Goal: Information Seeking & Learning: Compare options

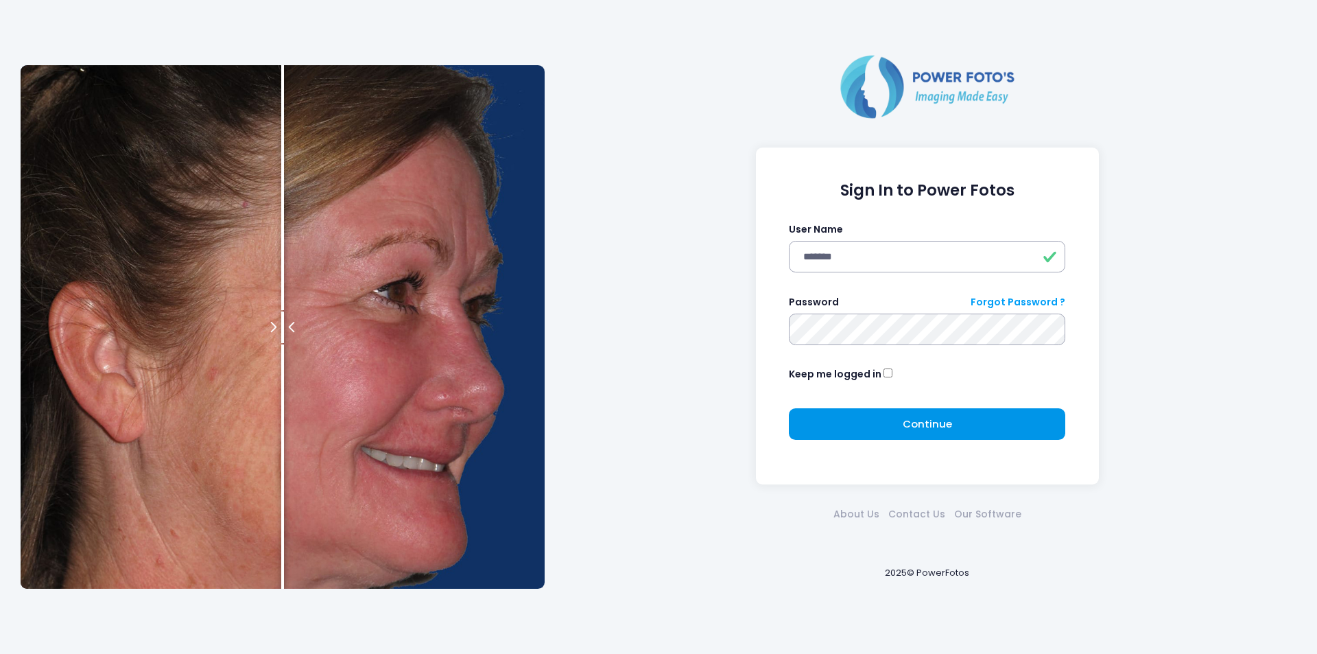
drag, startPoint x: 819, startPoint y: 426, endPoint x: 811, endPoint y: 422, distance: 9.8
click at [812, 425] on button "Continue Please wait..." at bounding box center [927, 424] width 276 height 32
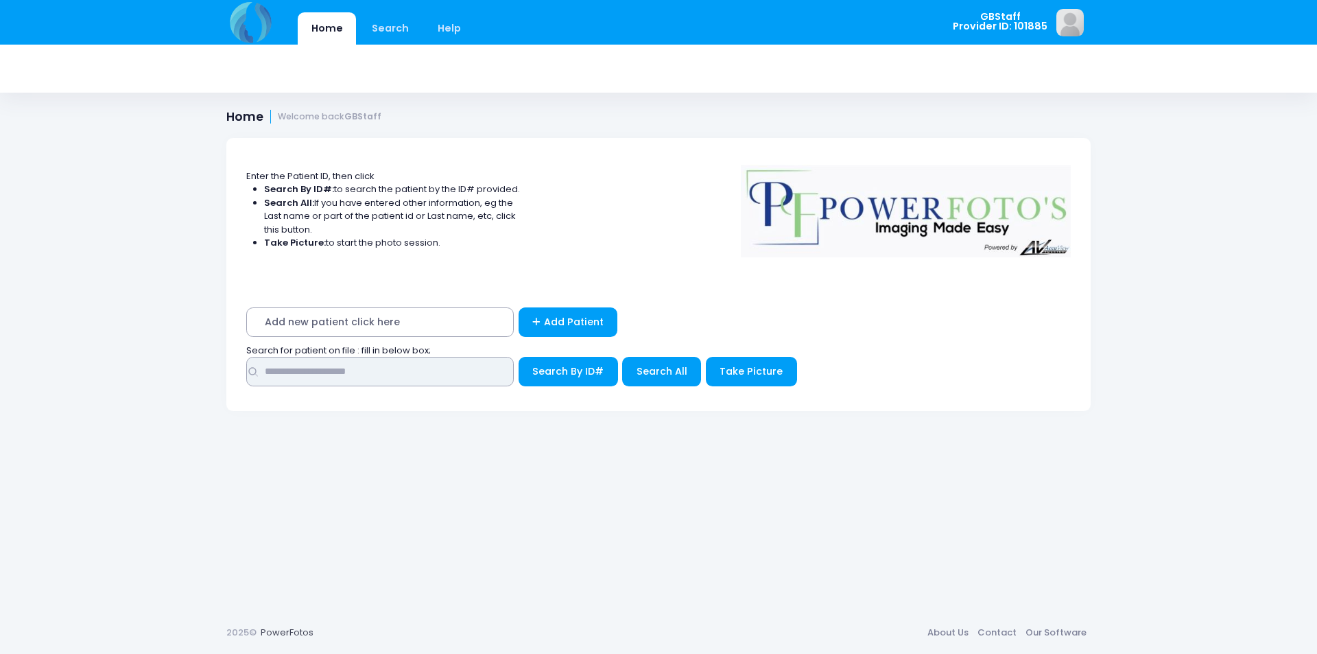
click at [348, 380] on input "text" at bounding box center [379, 371] width 267 height 29
type input "*****"
click at [542, 376] on span "Search By ID#" at bounding box center [567, 371] width 71 height 14
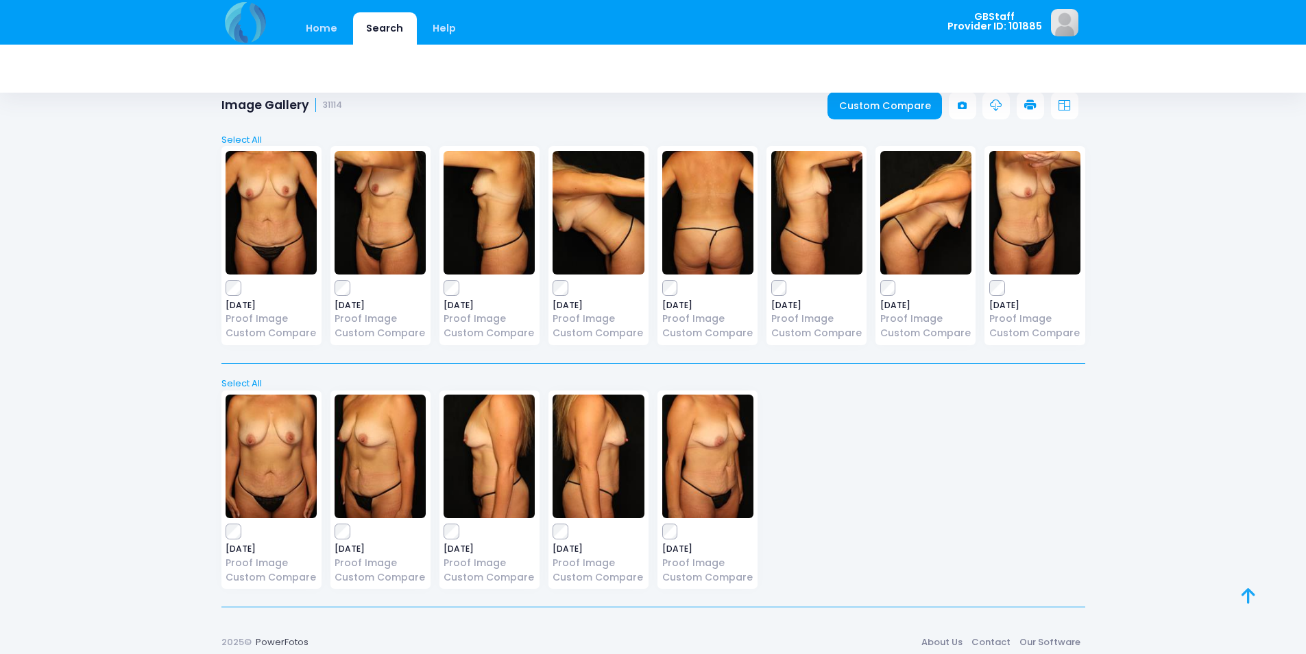
scroll to position [27, 0]
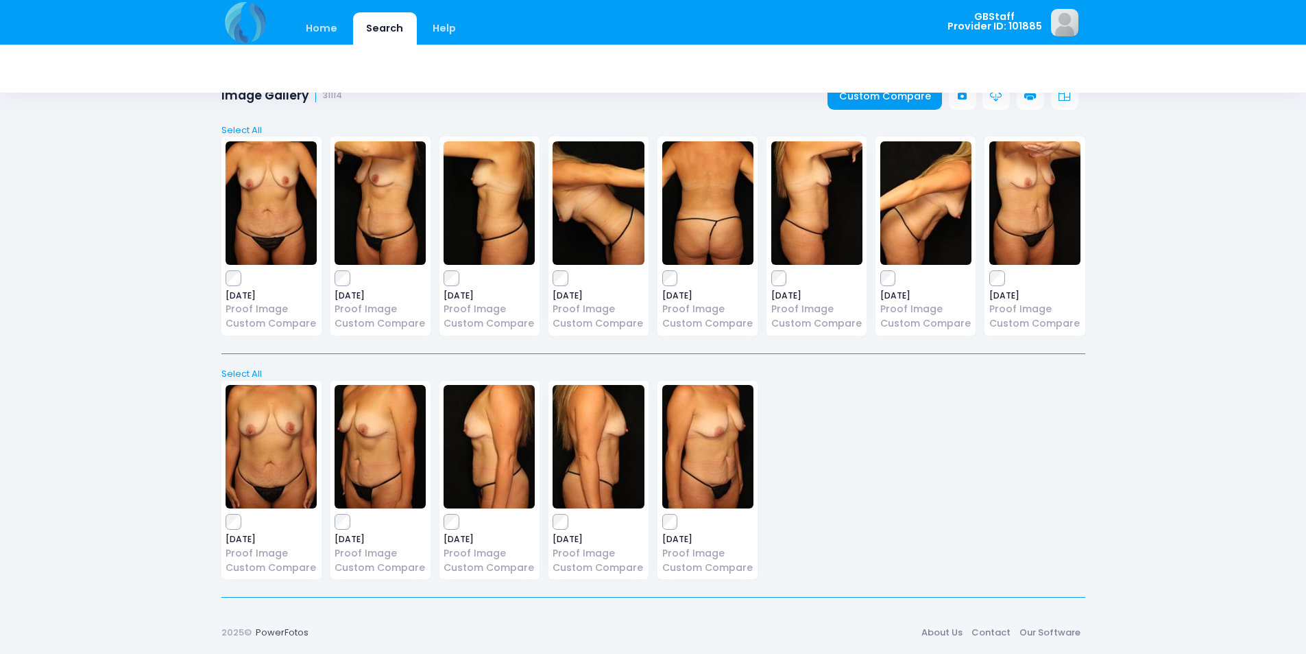
click at [913, 103] on div "Select All Deselect All [DATE] Proof Image Custom Compare" at bounding box center [653, 357] width 864 height 508
click at [926, 104] on div "Select All Deselect All [DATE] Proof Image Custom Compare" at bounding box center [653, 357] width 864 height 508
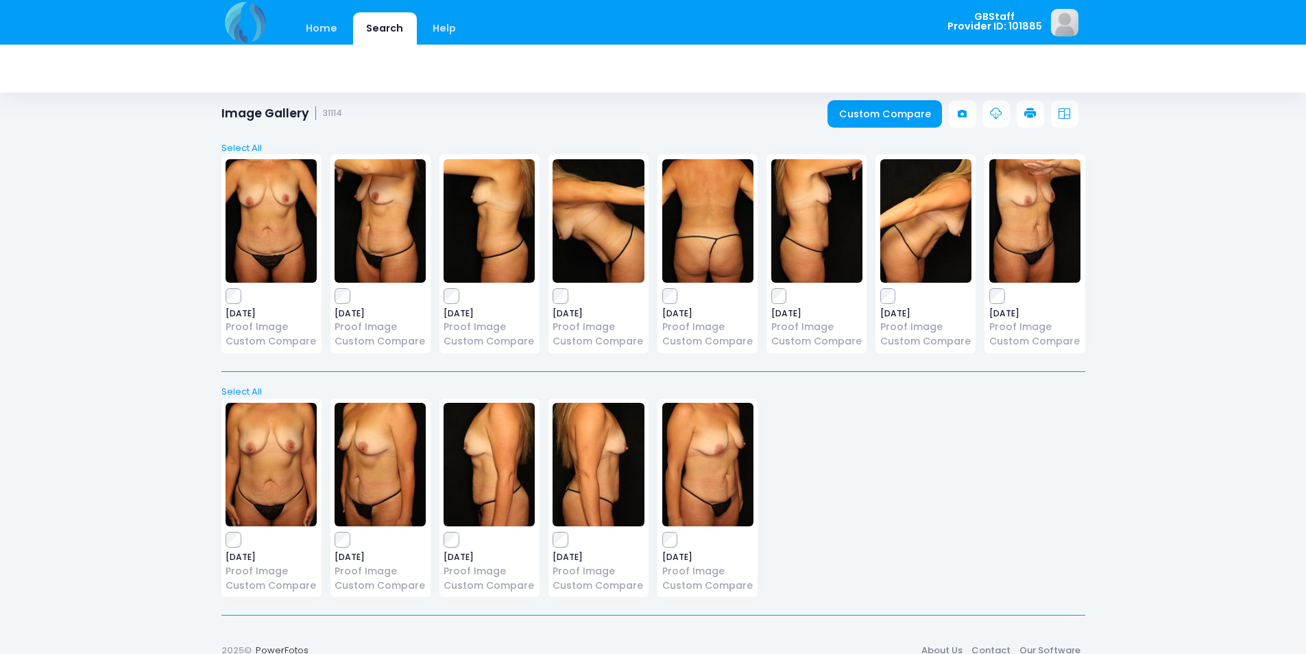
scroll to position [0, 0]
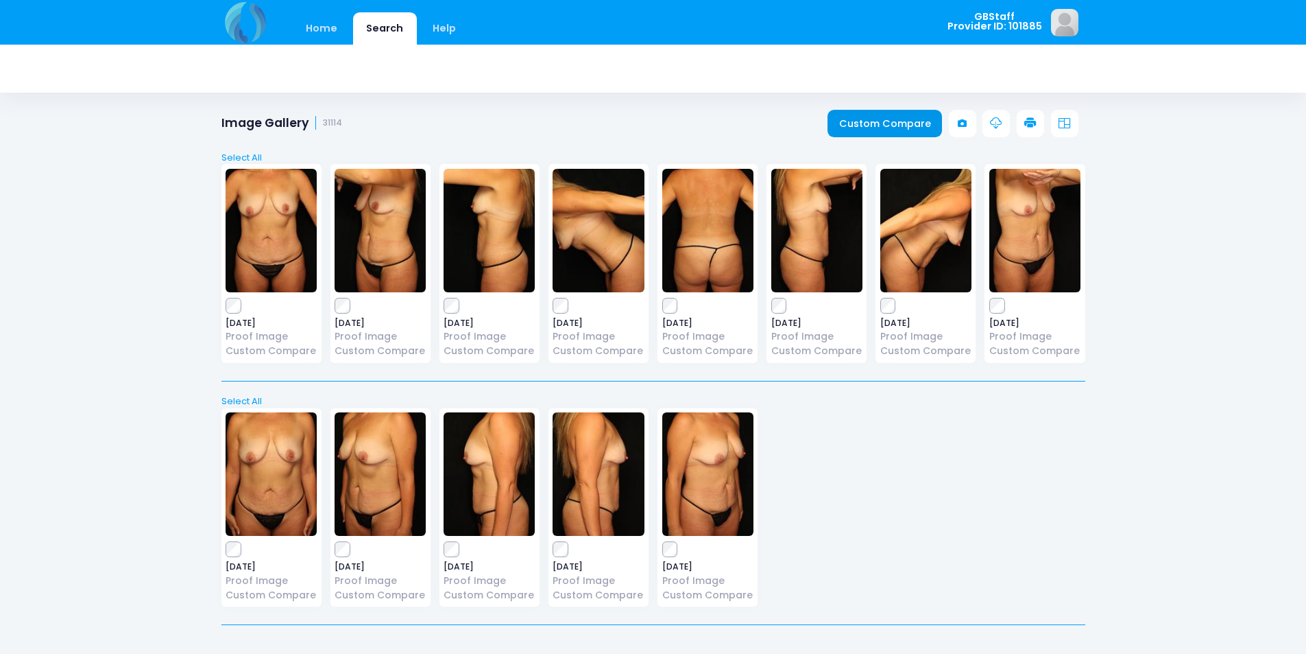
drag, startPoint x: 860, startPoint y: 121, endPoint x: 858, endPoint y: 133, distance: 11.8
click at [858, 122] on link "Custom Compare" at bounding box center [885, 123] width 115 height 27
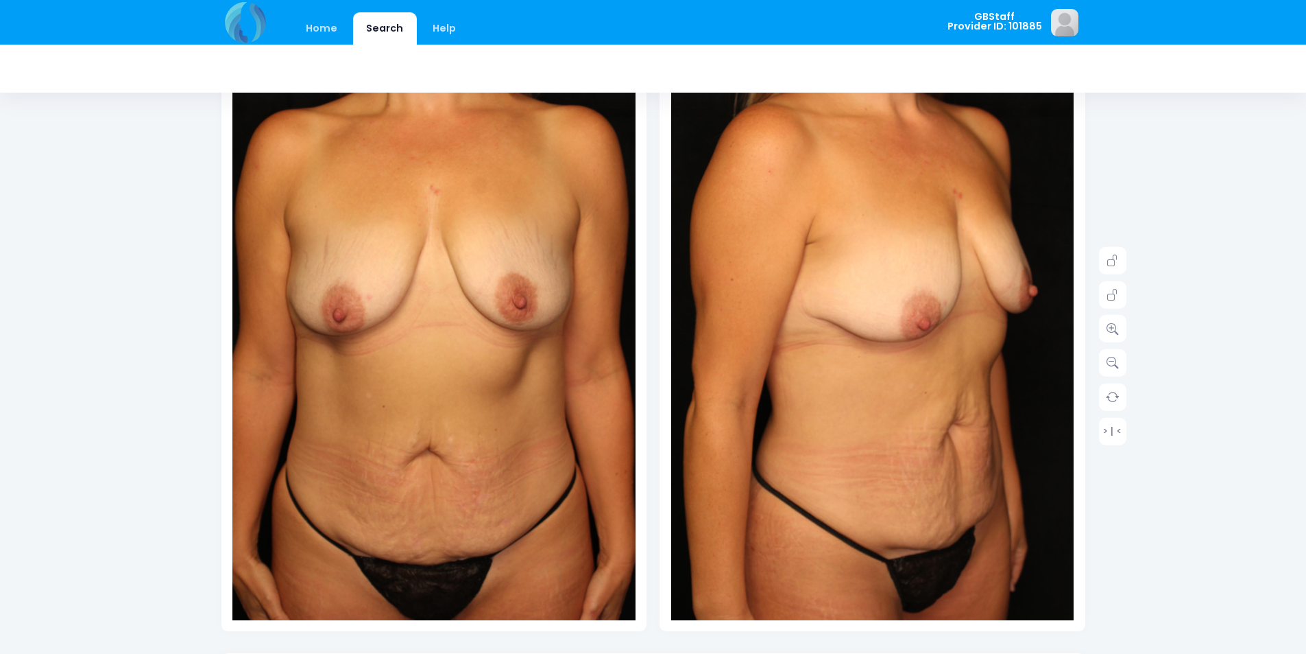
scroll to position [137, 0]
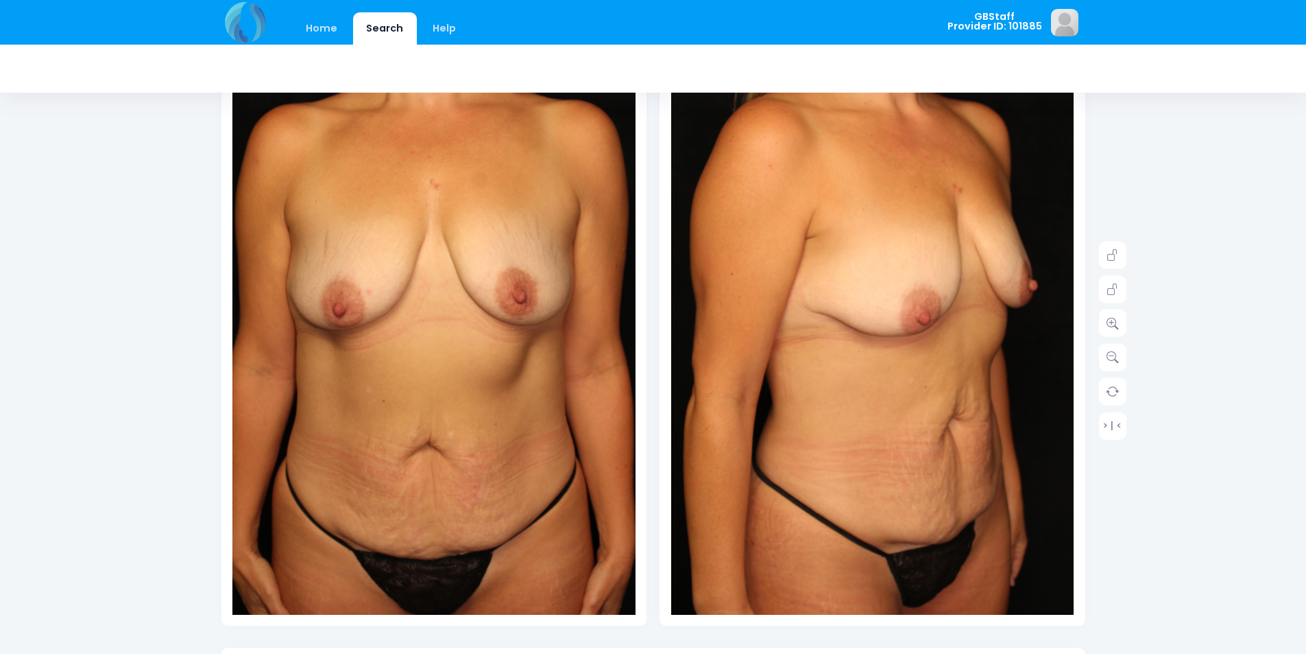
drag, startPoint x: 1245, startPoint y: 148, endPoint x: 1221, endPoint y: 158, distance: 25.5
